Goal: Transaction & Acquisition: Purchase product/service

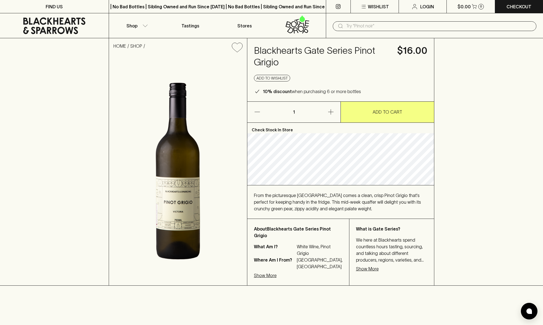
click at [363, 27] on input "text" at bounding box center [439, 26] width 186 height 9
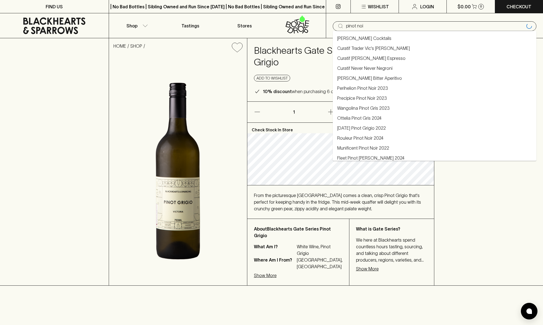
type input "pinot noir"
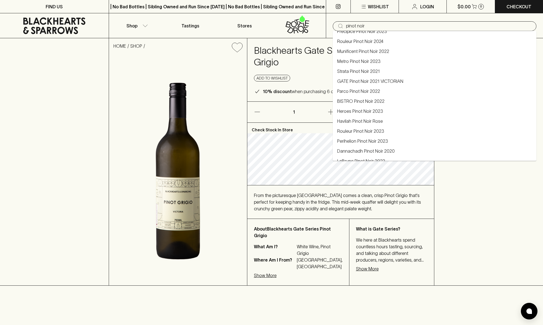
scroll to position [87, 0]
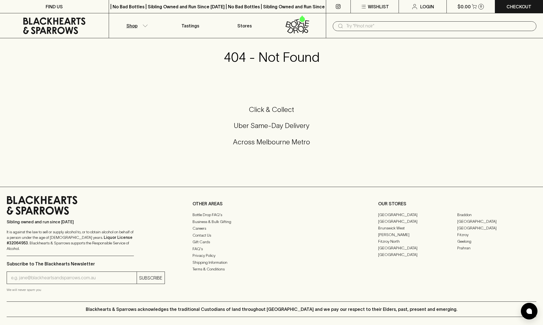
click at [132, 26] on p "Shop" at bounding box center [131, 25] width 11 height 7
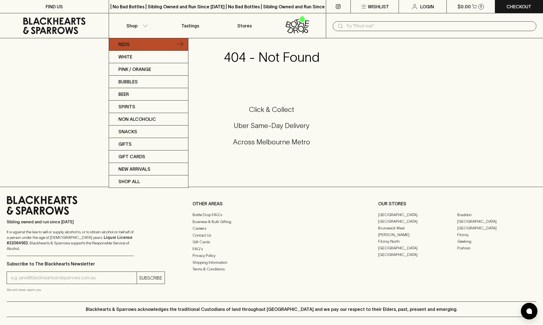
click at [128, 45] on p "Reds" at bounding box center [123, 44] width 11 height 7
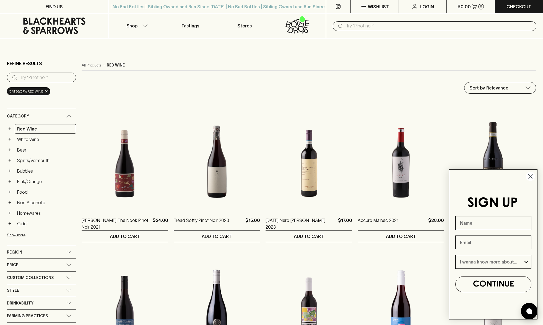
click at [31, 129] on link "Red Wine" at bounding box center [45, 128] width 61 height 9
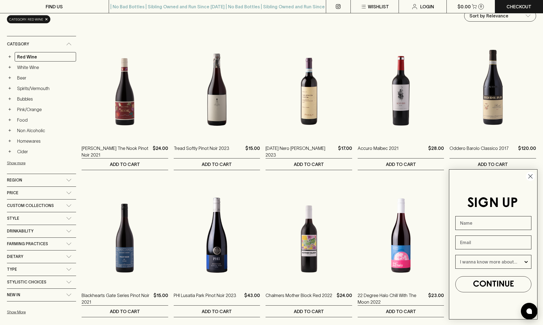
scroll to position [72, 0]
click at [39, 268] on div "Type" at bounding box center [36, 268] width 59 height 7
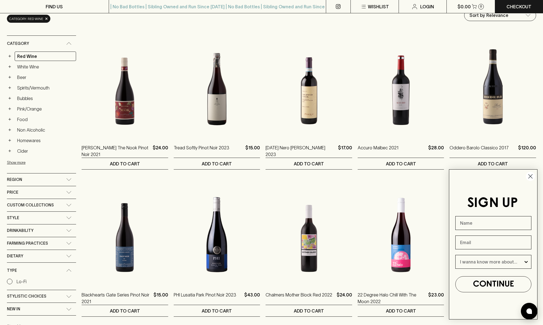
click at [29, 176] on div "Region" at bounding box center [36, 179] width 59 height 7
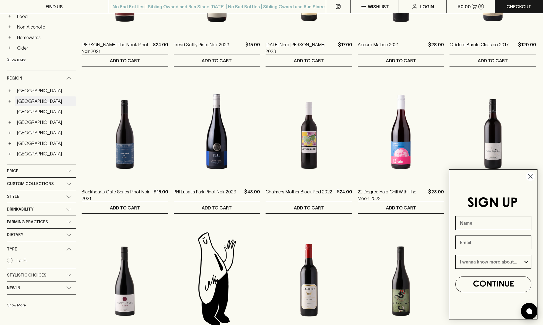
click at [26, 101] on link "[GEOGRAPHIC_DATA]" at bounding box center [45, 100] width 61 height 9
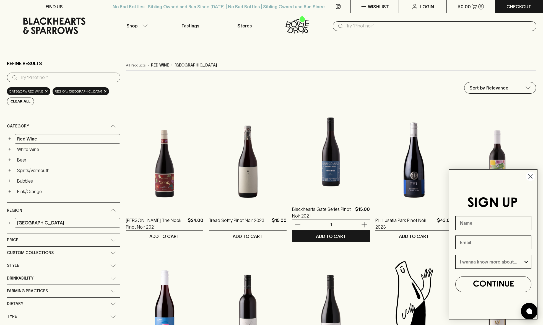
click at [323, 158] on img at bounding box center [331, 148] width 78 height 97
